Goal: Task Accomplishment & Management: Use online tool/utility

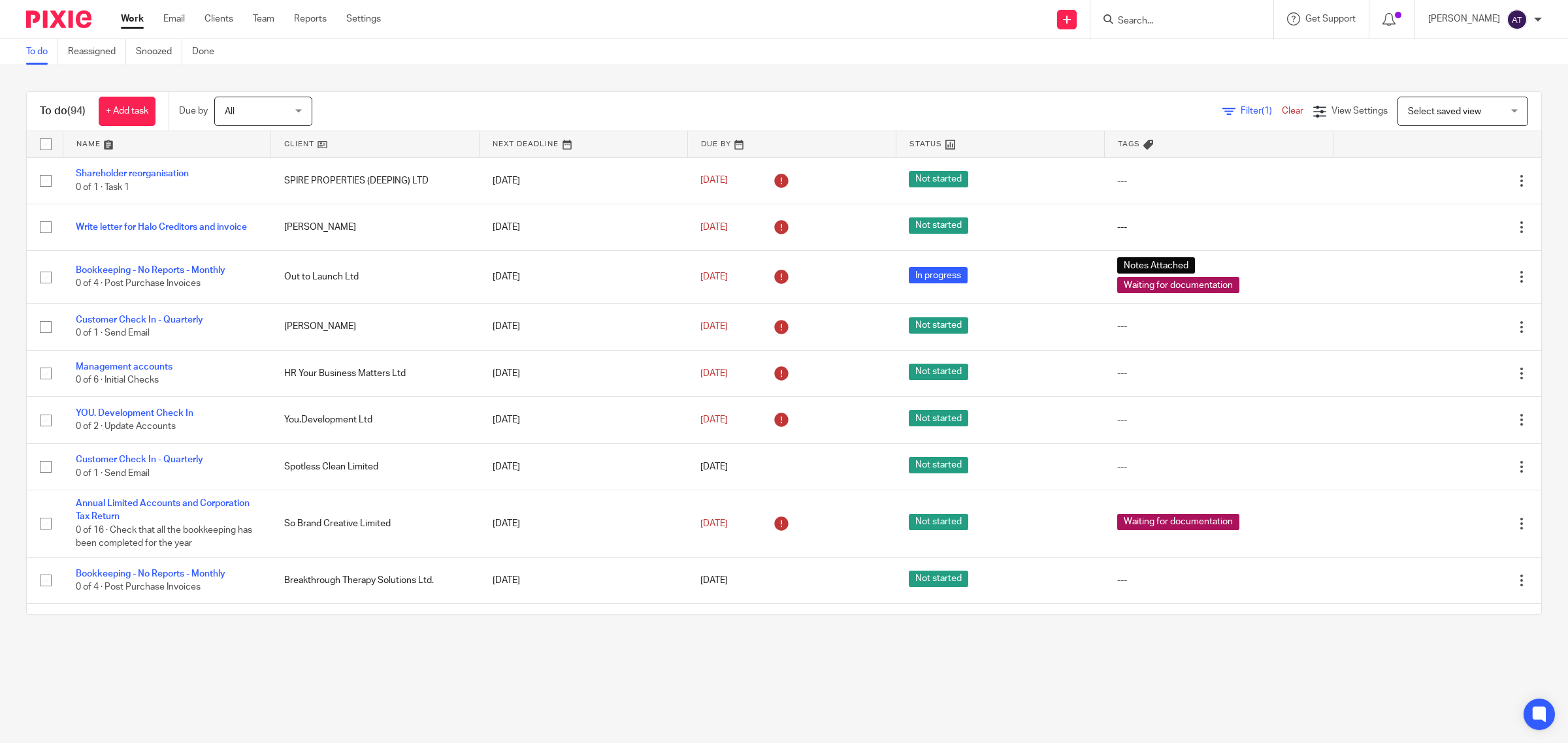
click at [1164, 18] on input "Search" at bounding box center [1175, 21] width 118 height 12
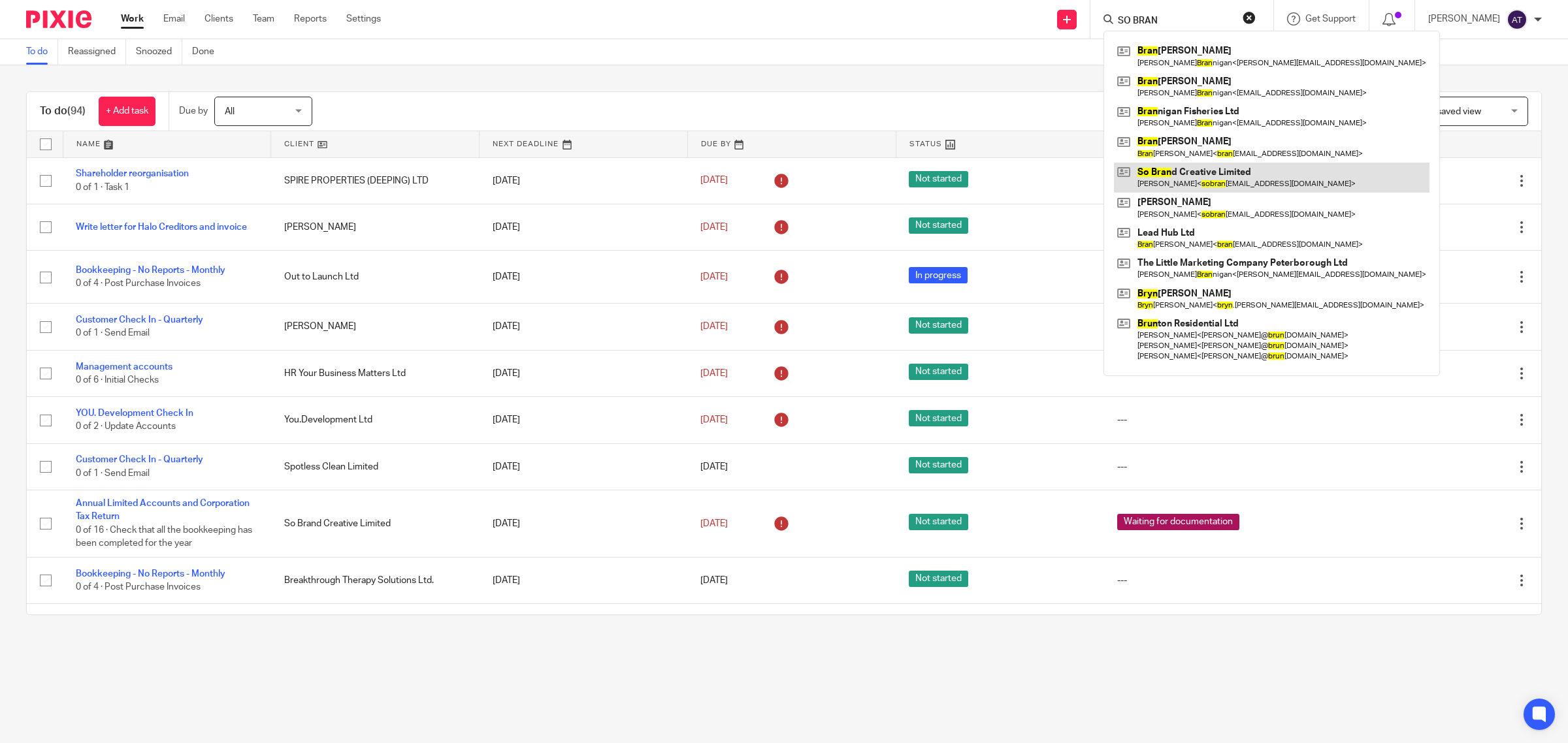
type input "SO BRAN"
click at [1200, 183] on link at bounding box center [1271, 177] width 315 height 30
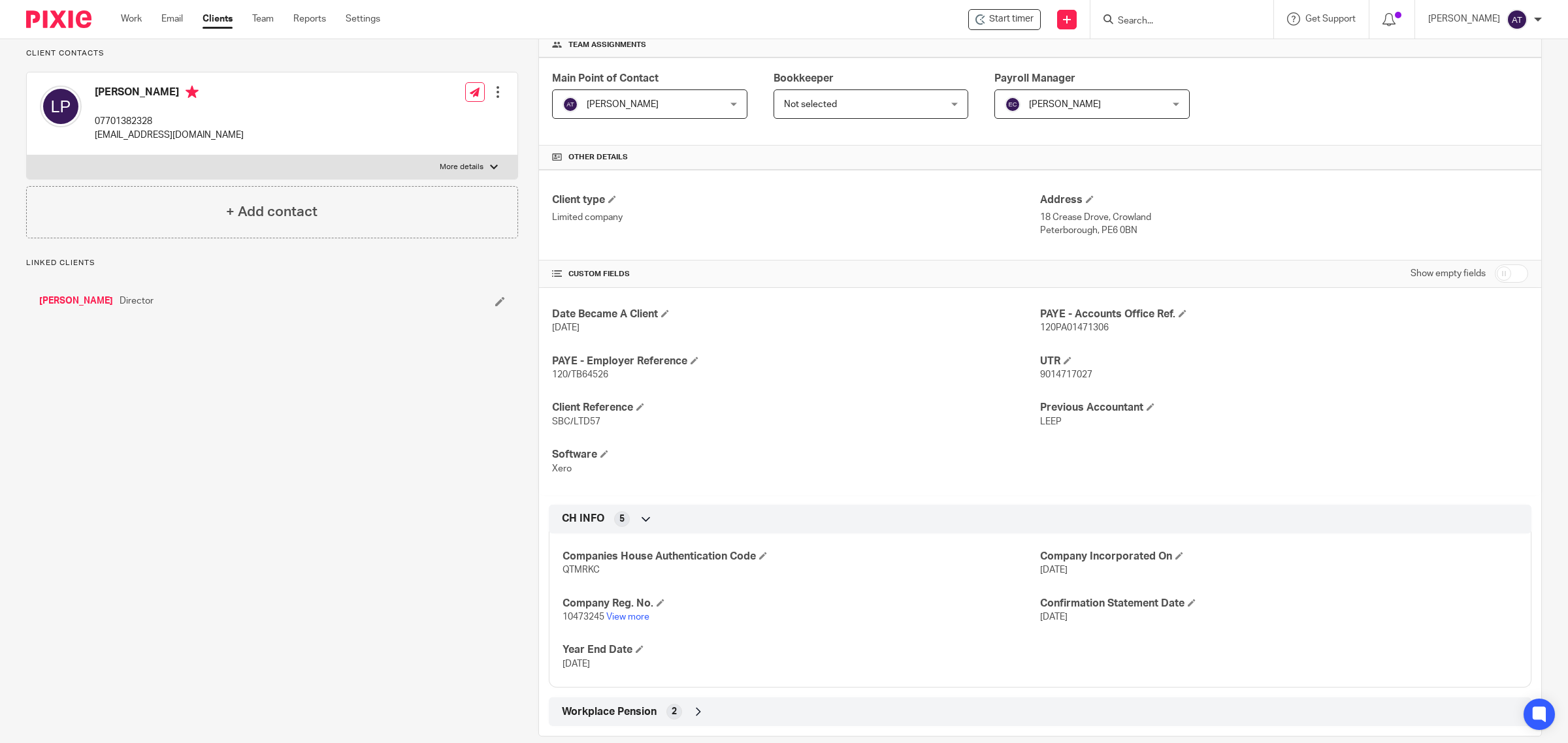
scroll to position [222, 0]
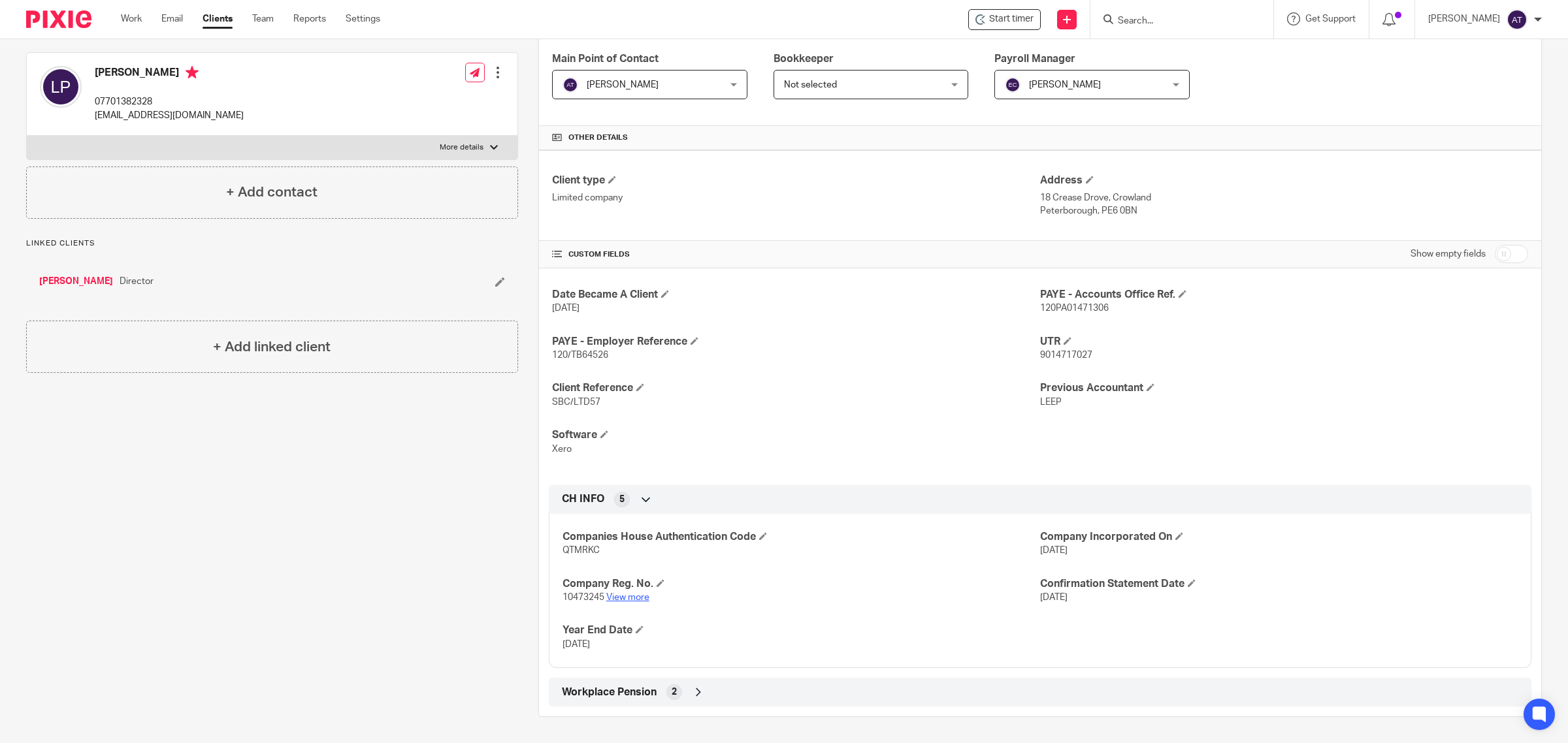
click at [623, 596] on link "View more" at bounding box center [627, 597] width 43 height 9
click at [135, 16] on link "Work" at bounding box center [131, 19] width 21 height 13
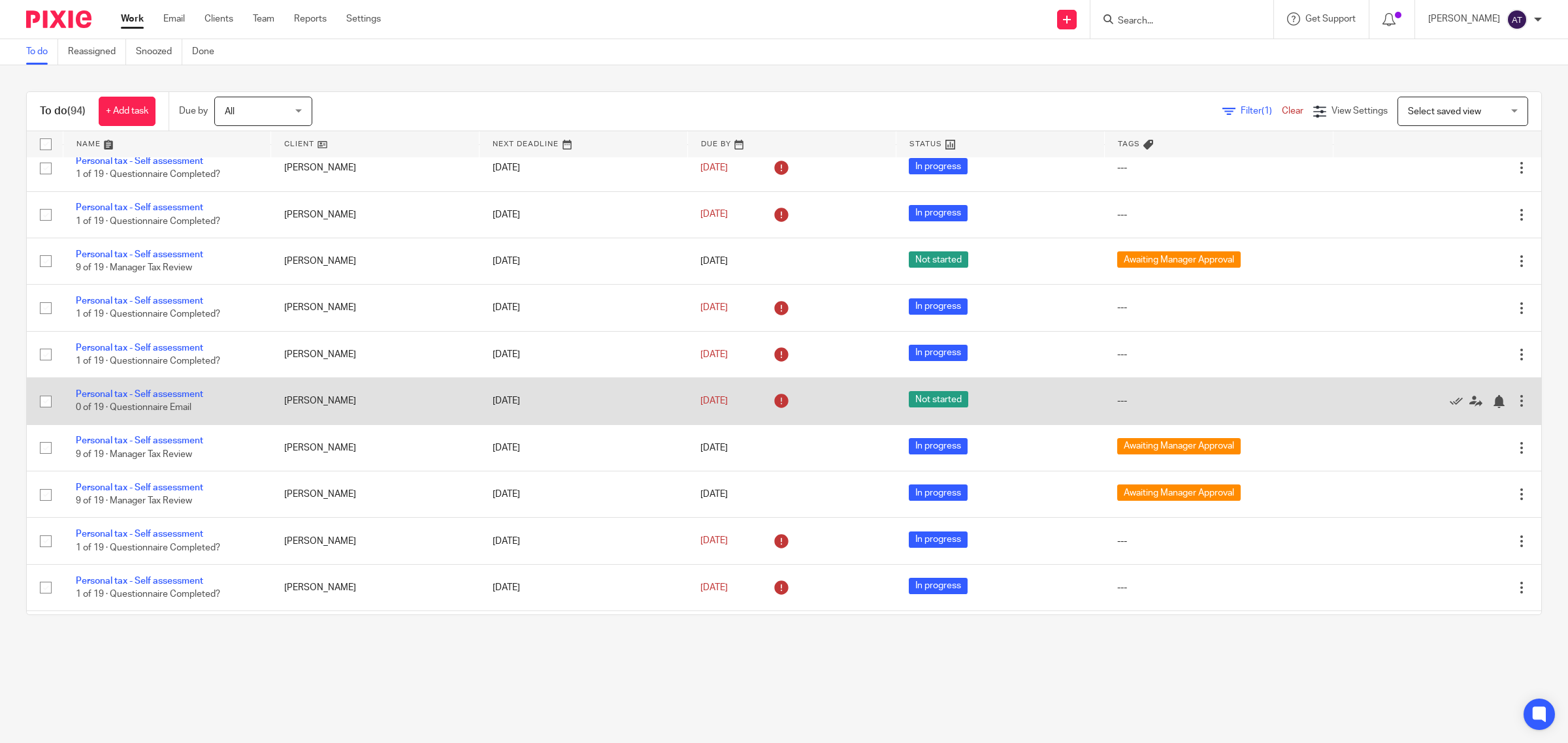
scroll to position [1633, 0]
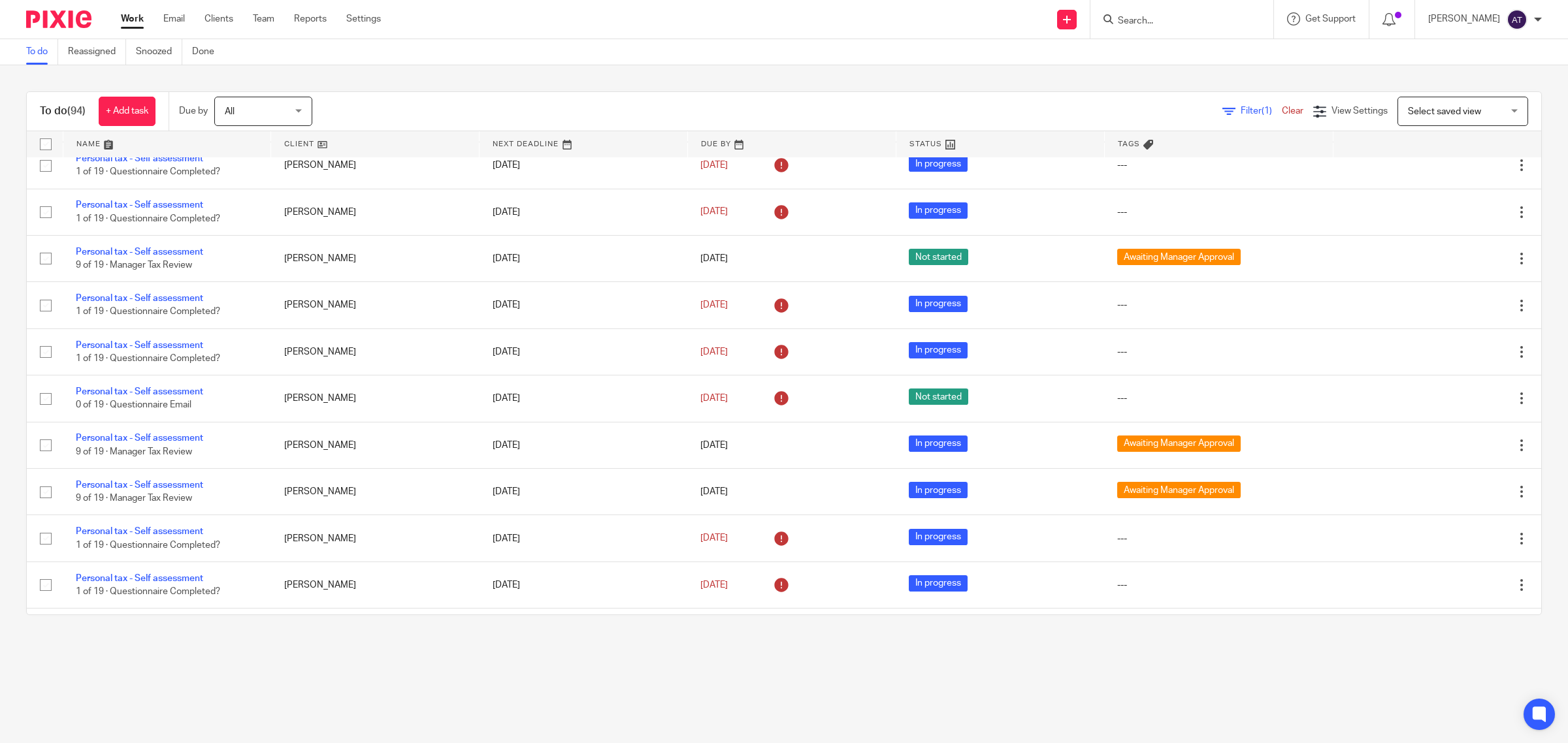
drag, startPoint x: 1219, startPoint y: 116, endPoint x: 1210, endPoint y: 116, distance: 9.0
click at [1222, 116] on div "Filter (1) Clear" at bounding box center [1267, 112] width 91 height 14
click at [1241, 110] on span "Filter (1)" at bounding box center [1261, 111] width 41 height 9
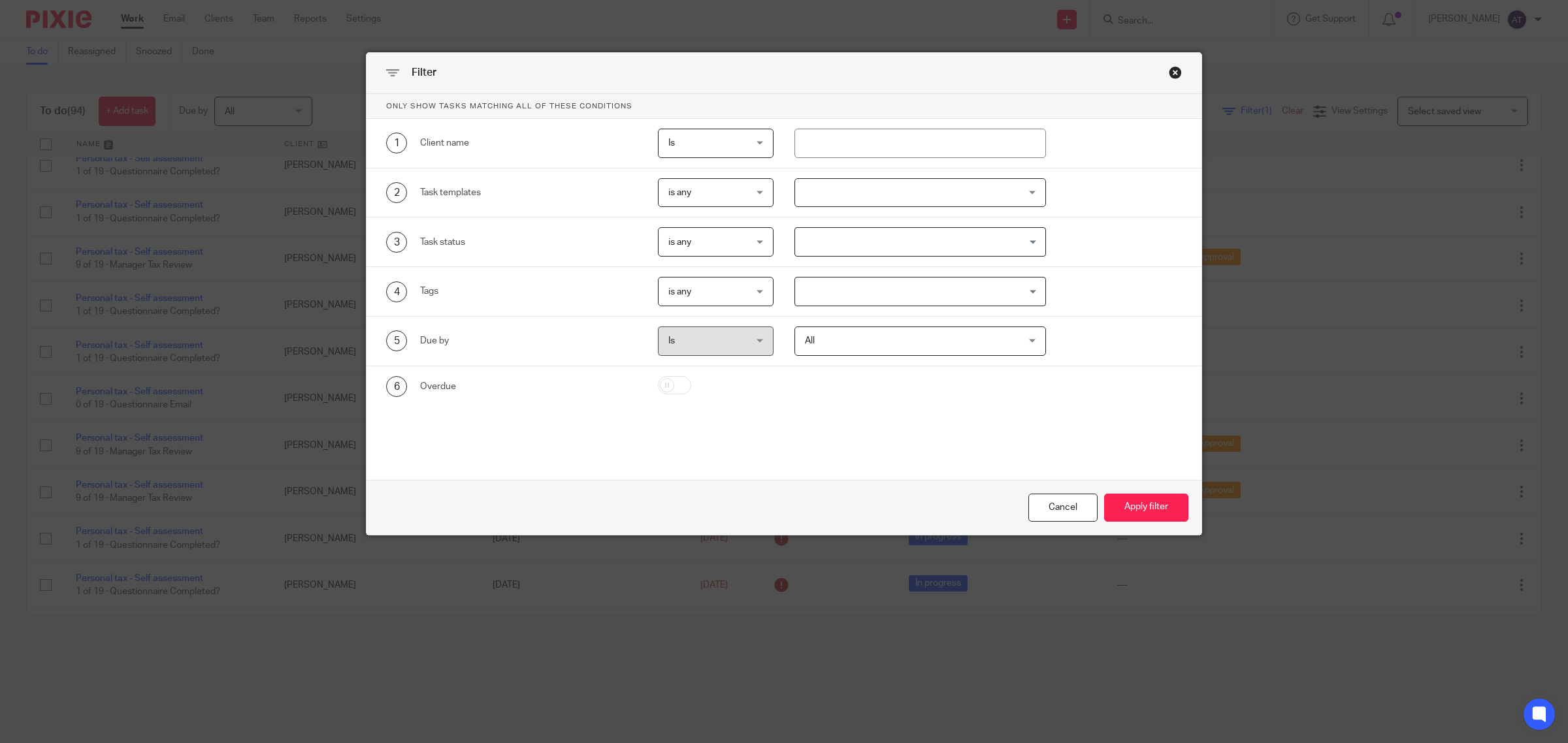
click at [905, 301] on input "Search for option" at bounding box center [917, 291] width 242 height 23
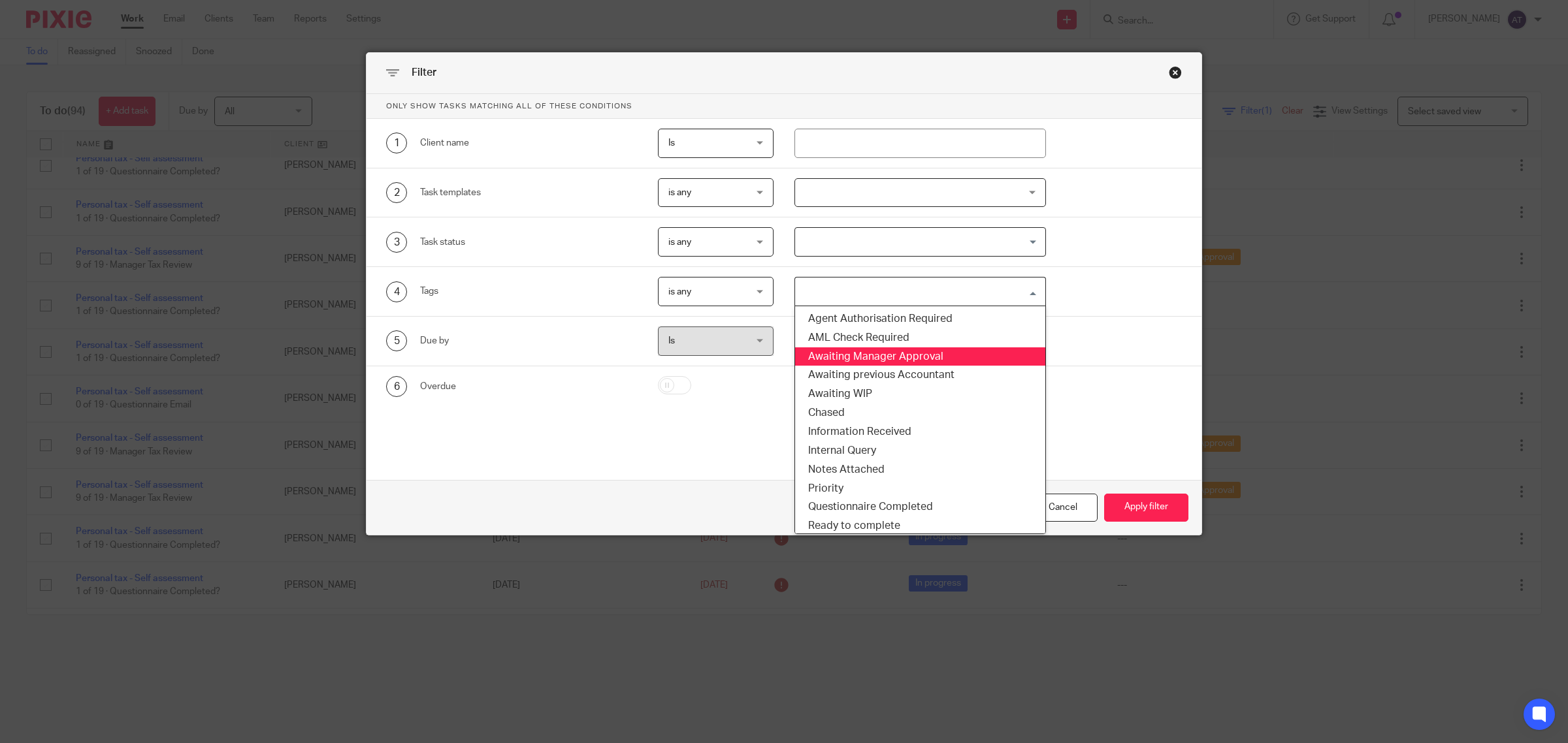
click at [905, 357] on li "Awaiting Manager Approval" at bounding box center [920, 357] width 251 height 19
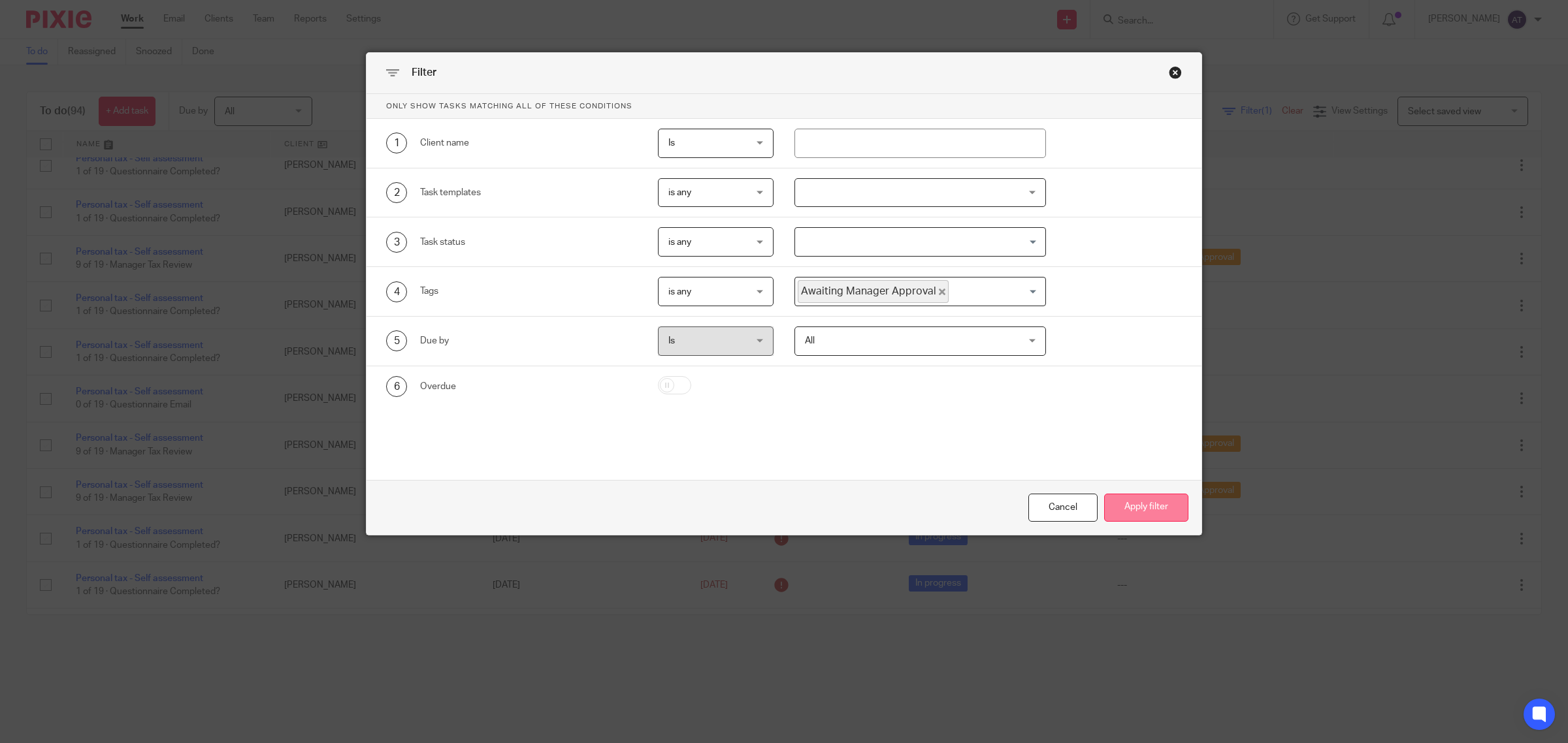
click at [1140, 504] on button "Apply filter" at bounding box center [1145, 508] width 84 height 28
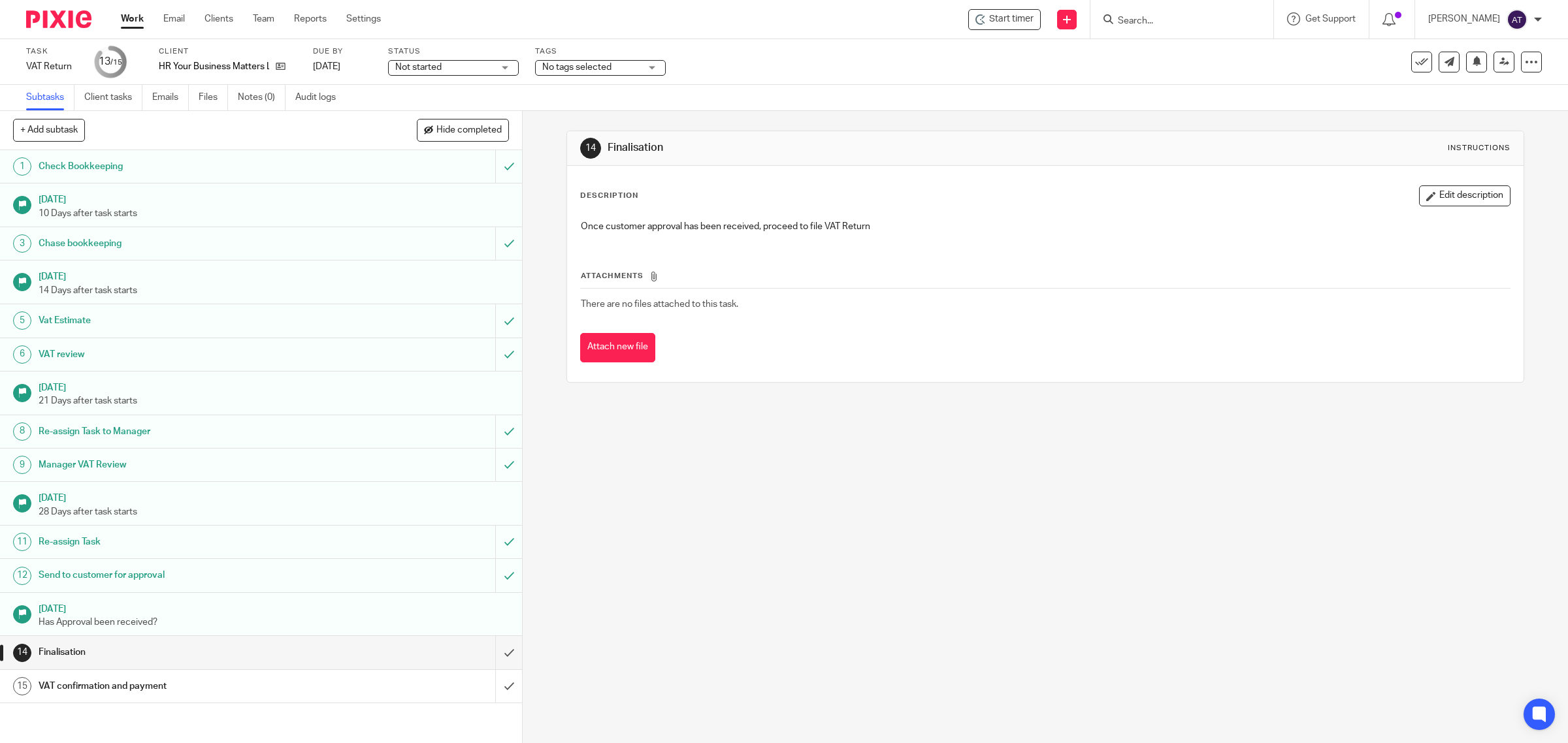
click at [637, 66] on span "No tags selected" at bounding box center [591, 67] width 98 height 14
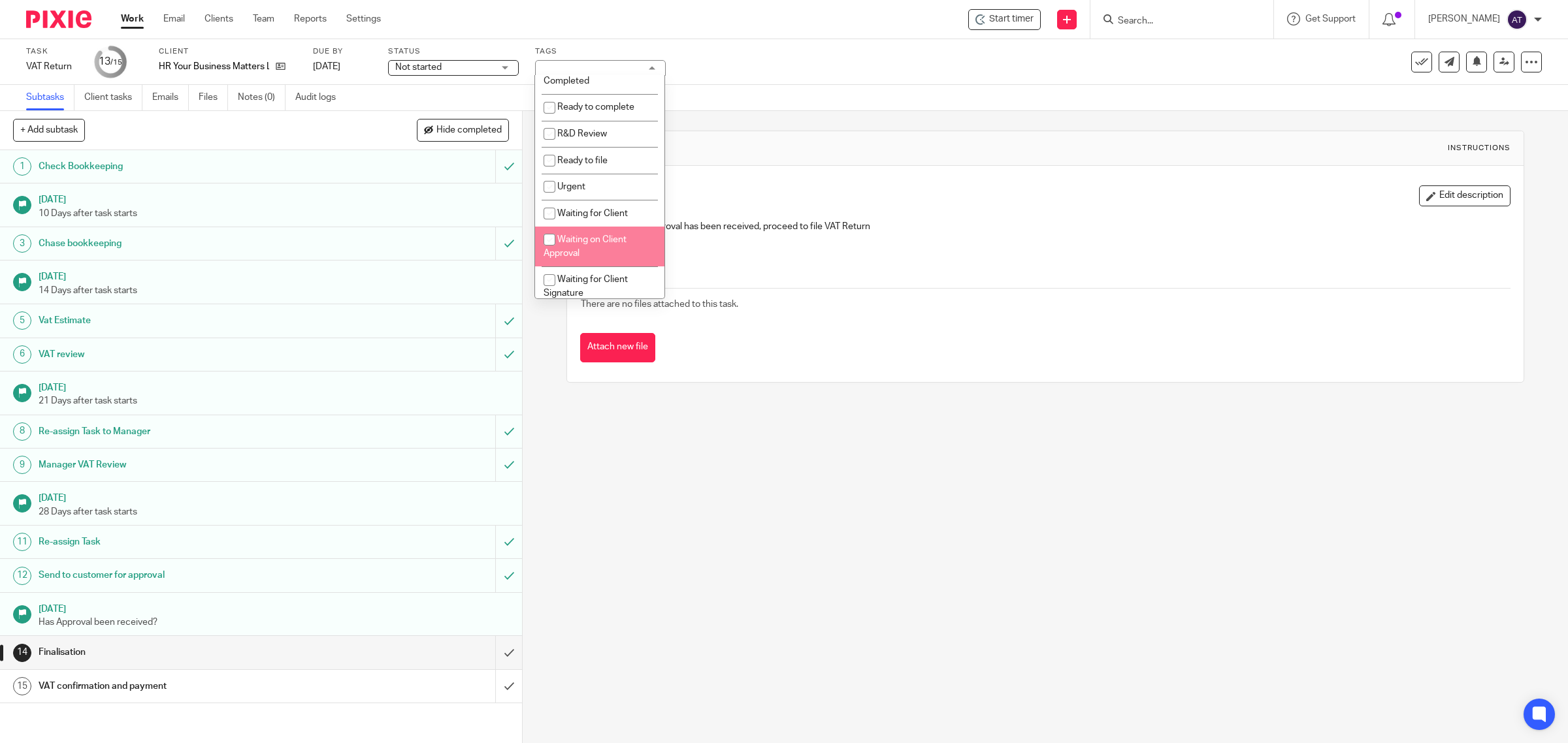
click at [611, 256] on li "Waiting on Client Approval" at bounding box center [600, 246] width 130 height 40
checkbox input "true"
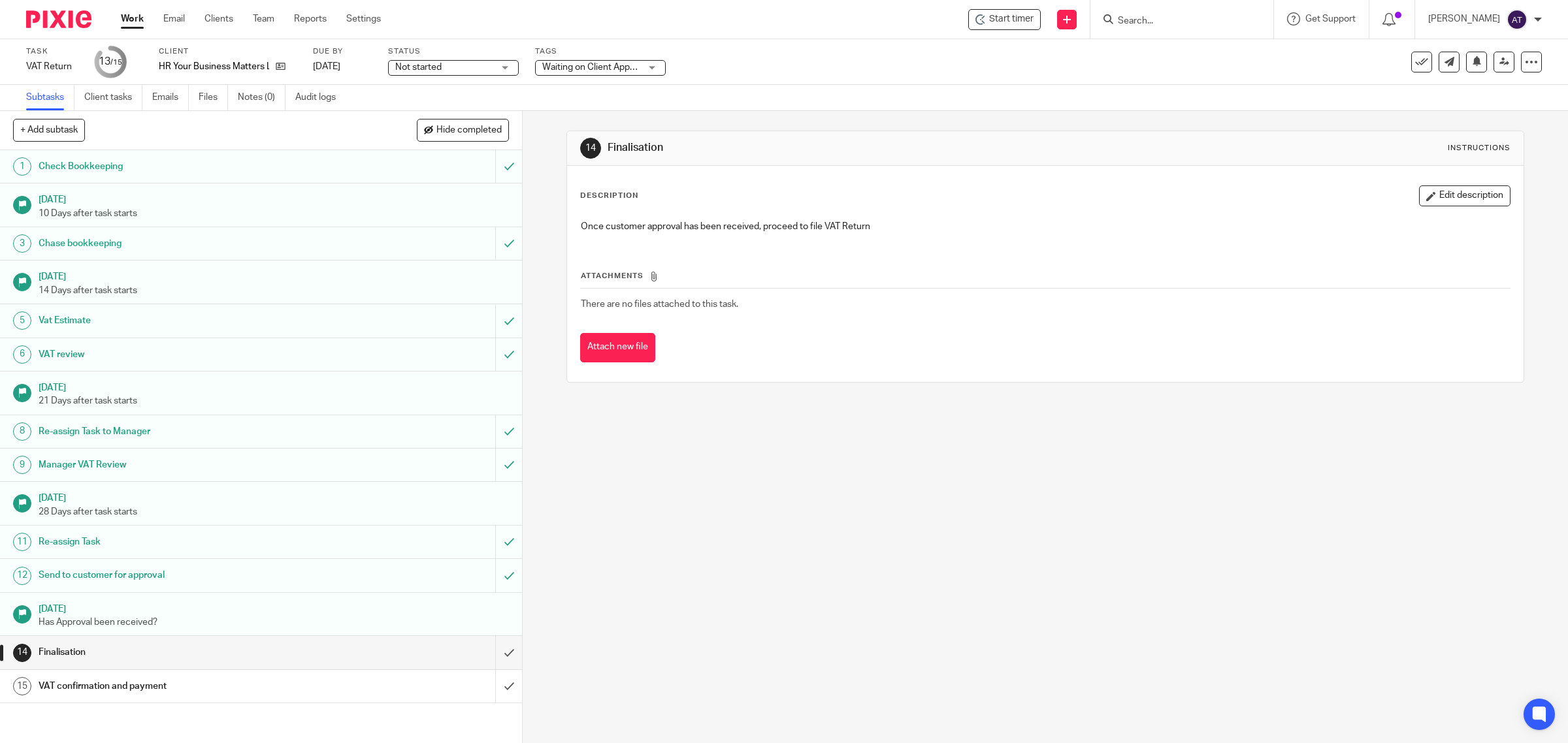
click at [435, 89] on div "Subtasks Client tasks Emails Files Notes (0) Audit logs" at bounding box center [784, 98] width 1568 height 26
